Goal: Task Accomplishment & Management: Use online tool/utility

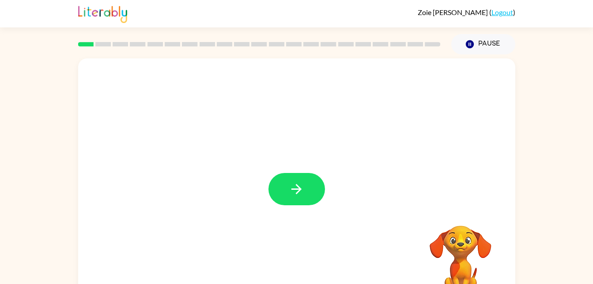
click at [292, 170] on div at bounding box center [296, 184] width 437 height 252
click at [296, 183] on icon "button" at bounding box center [296, 188] width 15 height 15
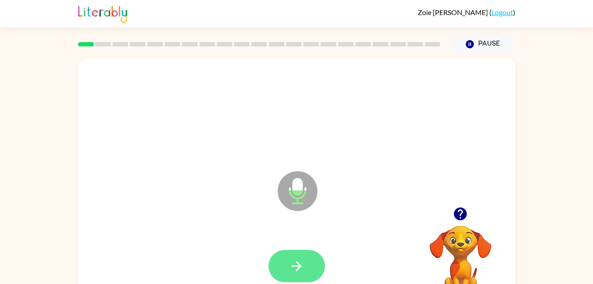
click at [308, 270] on button "button" at bounding box center [297, 266] width 57 height 32
click at [293, 272] on icon "button" at bounding box center [296, 265] width 15 height 15
click at [304, 272] on button "button" at bounding box center [297, 266] width 57 height 32
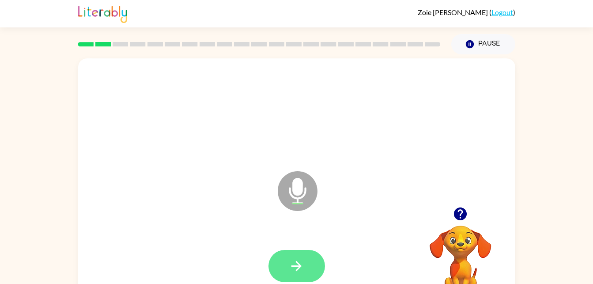
click at [306, 270] on button "button" at bounding box center [297, 266] width 57 height 32
click at [302, 268] on icon "button" at bounding box center [296, 265] width 15 height 15
click at [300, 268] on icon "button" at bounding box center [296, 265] width 15 height 15
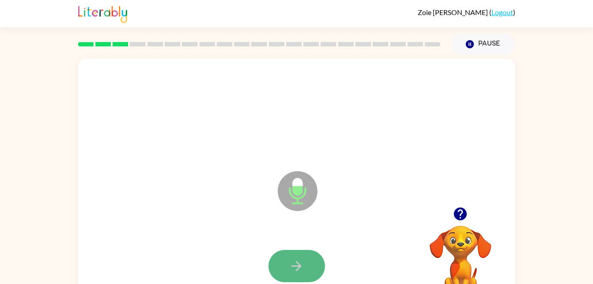
click at [300, 268] on icon "button" at bounding box center [296, 265] width 15 height 15
click at [305, 274] on button "button" at bounding box center [297, 266] width 57 height 32
click at [307, 276] on button "button" at bounding box center [297, 266] width 57 height 32
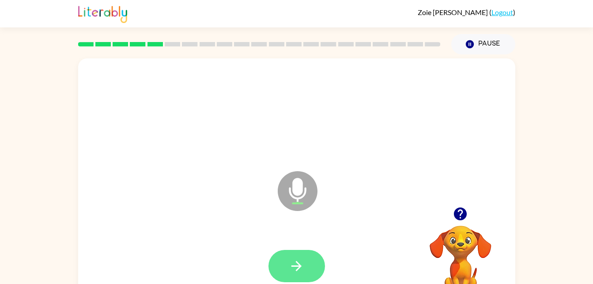
click at [293, 269] on icon "button" at bounding box center [296, 265] width 15 height 15
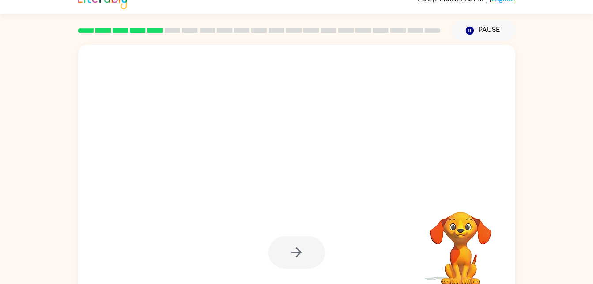
scroll to position [15, 0]
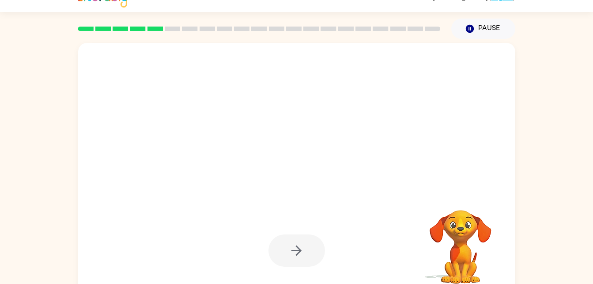
drag, startPoint x: 590, startPoint y: 209, endPoint x: 600, endPoint y: 234, distance: 27.4
click at [593, 234] on html "Zoie Milam ( Logout ) Pause Pause Your browser must support playing .mp4 files …" at bounding box center [296, 140] width 593 height 311
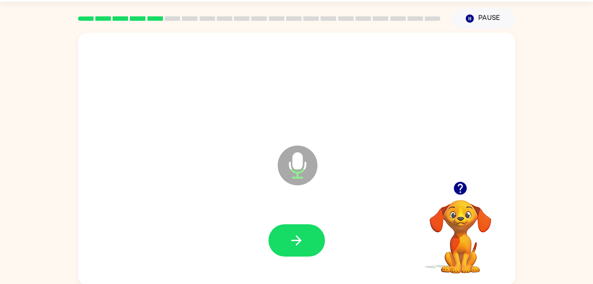
scroll to position [27, 0]
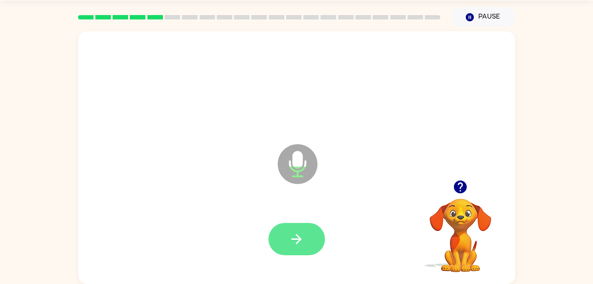
click at [317, 240] on button "button" at bounding box center [297, 239] width 57 height 32
click at [307, 239] on button "button" at bounding box center [297, 239] width 57 height 32
drag, startPoint x: 321, startPoint y: 237, endPoint x: 312, endPoint y: 242, distance: 10.9
click at [312, 242] on div at bounding box center [297, 239] width 57 height 32
click at [312, 242] on button "button" at bounding box center [297, 239] width 57 height 32
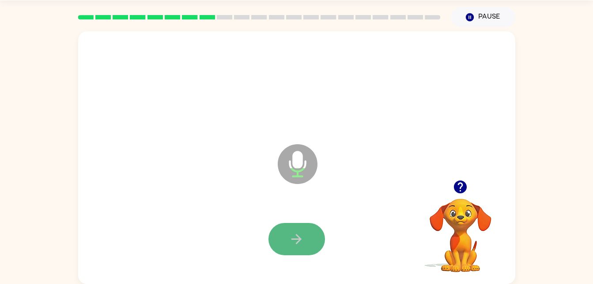
click at [312, 243] on button "button" at bounding box center [297, 239] width 57 height 32
click at [308, 240] on button "button" at bounding box center [297, 239] width 57 height 32
click at [294, 242] on icon "button" at bounding box center [296, 238] width 15 height 15
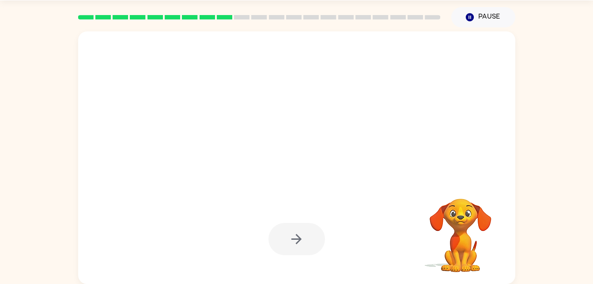
click at [291, 230] on div at bounding box center [297, 239] width 57 height 32
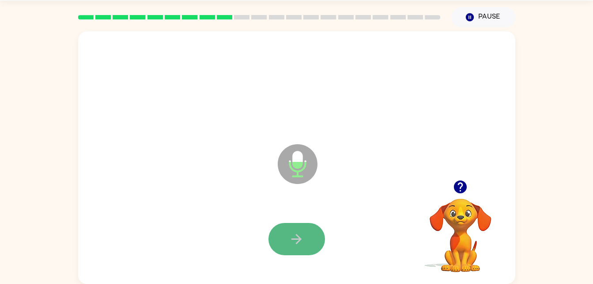
click at [292, 232] on icon "button" at bounding box center [296, 238] width 15 height 15
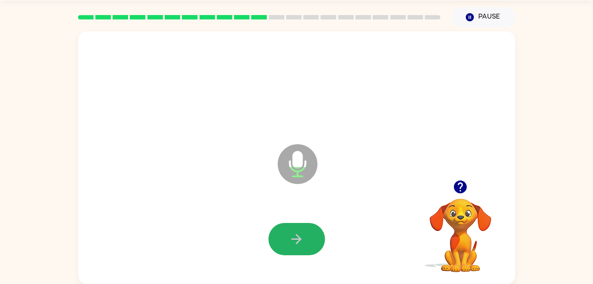
click at [292, 232] on icon "button" at bounding box center [296, 238] width 15 height 15
click at [301, 243] on icon "button" at bounding box center [296, 238] width 15 height 15
click at [293, 242] on icon "button" at bounding box center [296, 238] width 15 height 15
click at [292, 232] on icon "button" at bounding box center [296, 238] width 15 height 15
click at [287, 235] on button "button" at bounding box center [297, 239] width 57 height 32
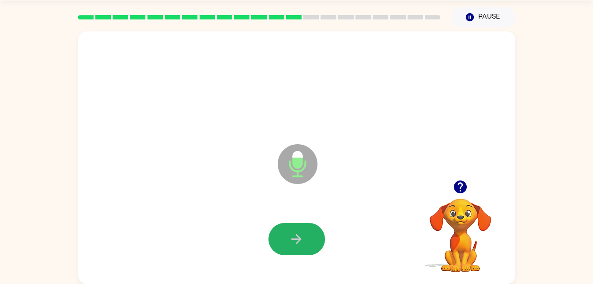
click at [287, 235] on button "button" at bounding box center [297, 239] width 57 height 32
click at [285, 236] on button "button" at bounding box center [297, 239] width 57 height 32
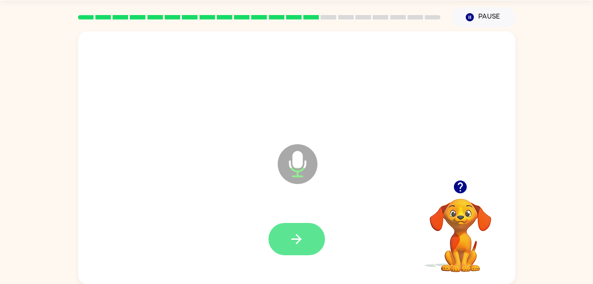
click at [300, 241] on icon "button" at bounding box center [296, 238] width 15 height 15
click at [299, 240] on icon "button" at bounding box center [296, 238] width 15 height 15
click at [301, 240] on icon "button" at bounding box center [296, 238] width 15 height 15
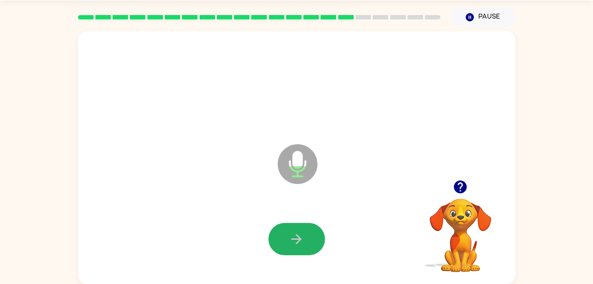
click at [301, 240] on icon "button" at bounding box center [296, 238] width 15 height 15
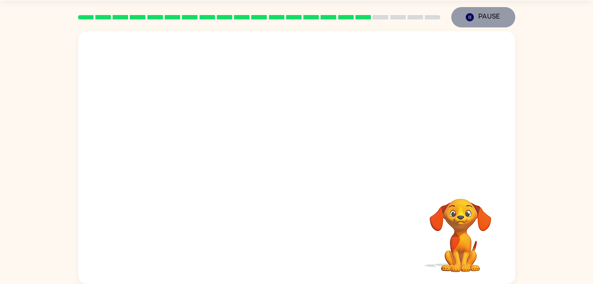
click at [470, 19] on icon "button" at bounding box center [470, 17] width 8 height 8
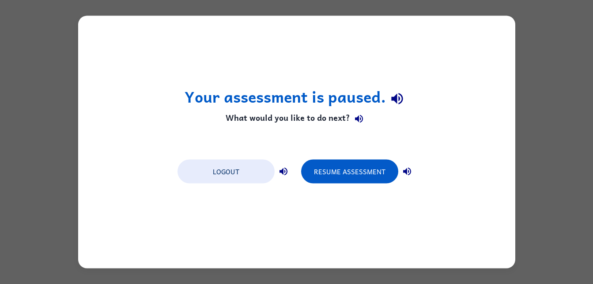
scroll to position [0, 0]
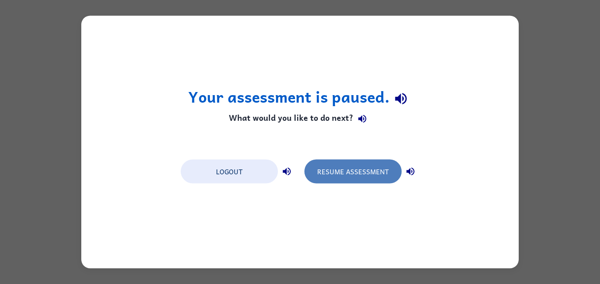
click at [340, 177] on button "Resume Assessment" at bounding box center [352, 172] width 97 height 24
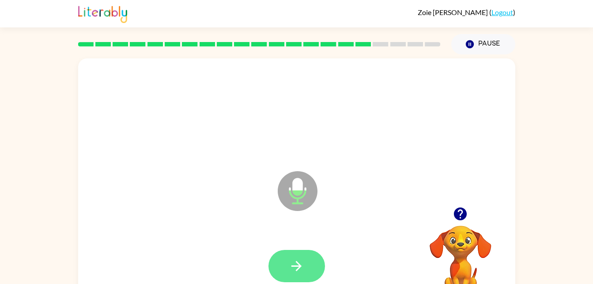
click at [296, 274] on button "button" at bounding box center [297, 266] width 57 height 32
click at [297, 273] on icon "button" at bounding box center [296, 265] width 15 height 15
click at [279, 272] on button "button" at bounding box center [297, 266] width 57 height 32
click at [303, 268] on icon "button" at bounding box center [296, 265] width 15 height 15
click at [298, 273] on icon "button" at bounding box center [296, 265] width 15 height 15
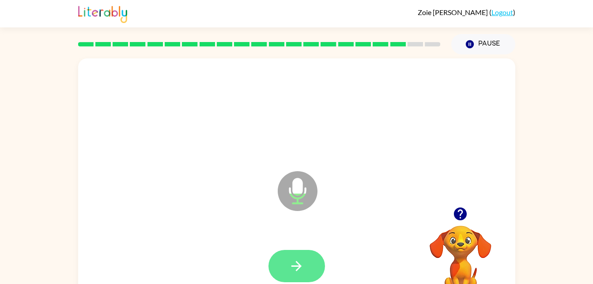
click at [302, 273] on icon "button" at bounding box center [296, 265] width 15 height 15
click at [297, 266] on icon "button" at bounding box center [296, 265] width 15 height 15
click at [298, 266] on icon "button" at bounding box center [296, 265] width 15 height 15
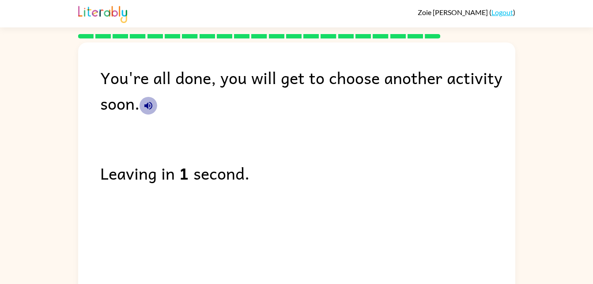
click at [144, 102] on icon "button" at bounding box center [148, 105] width 11 height 11
